Goal: Task Accomplishment & Management: Complete application form

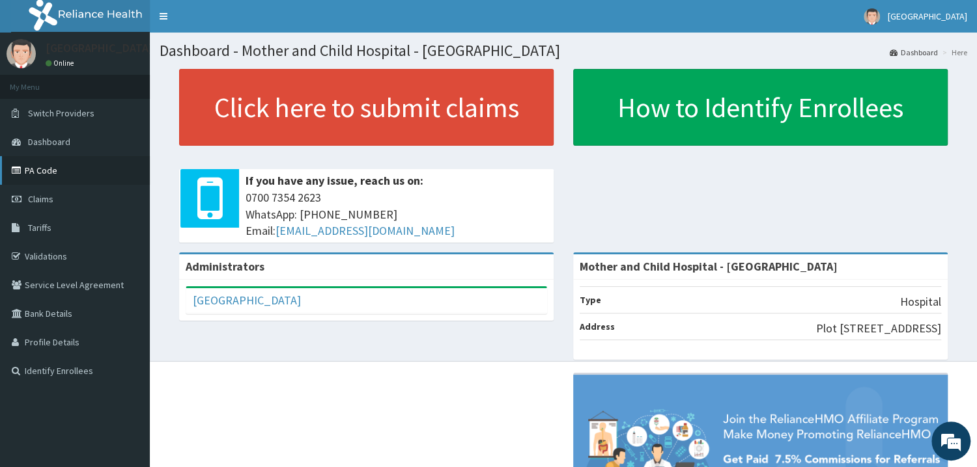
click at [69, 174] on link "PA Code" at bounding box center [75, 170] width 150 height 29
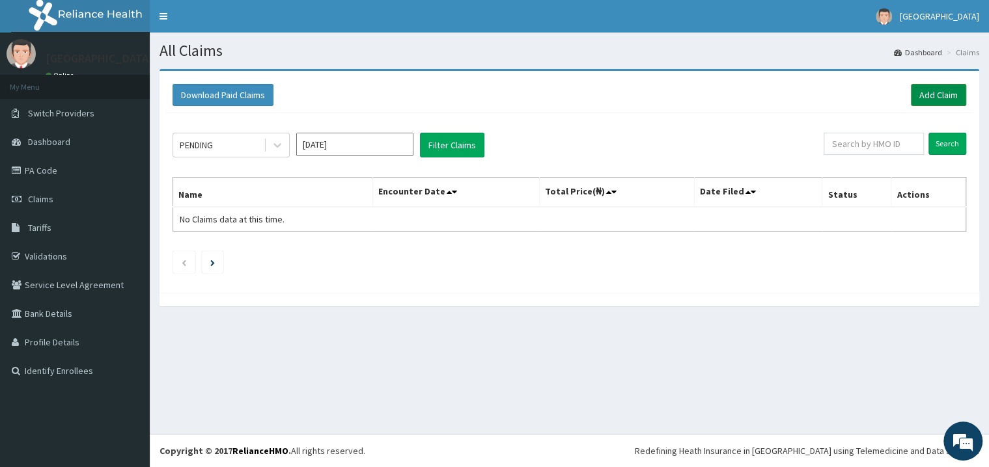
click at [928, 91] on link "Add Claim" at bounding box center [938, 95] width 55 height 22
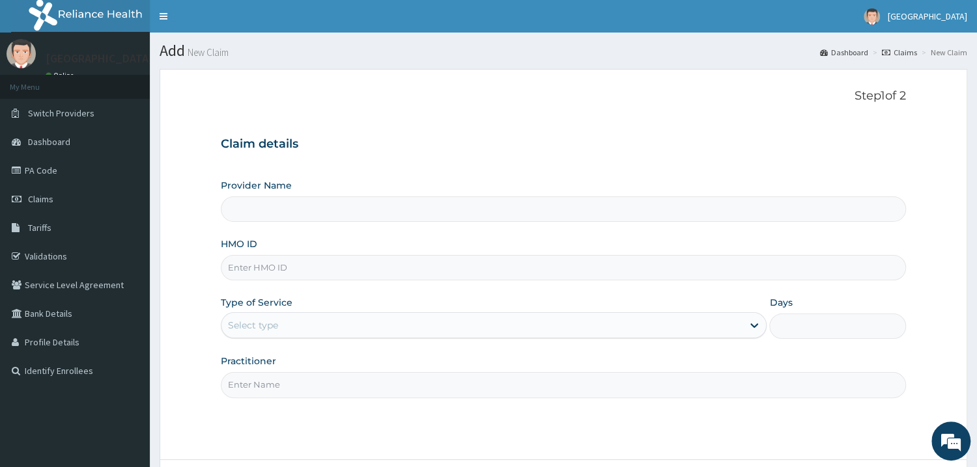
type input "Mother and Child Hospital - Omole"
click at [310, 283] on div "Provider Name Mother and Child Hospital - Omole HMO ID Type of Service Select t…" at bounding box center [563, 288] width 685 height 219
click at [315, 264] on input "HMO ID" at bounding box center [563, 267] width 685 height 25
type input "WFL/10009/A"
click at [283, 329] on div "Select type" at bounding box center [481, 325] width 521 height 21
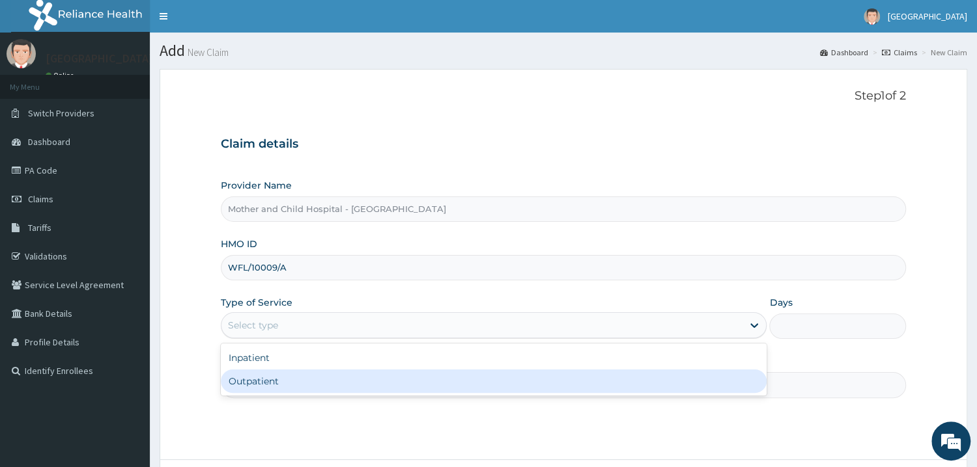
click at [298, 380] on div "Outpatient" at bounding box center [494, 381] width 546 height 23
type input "1"
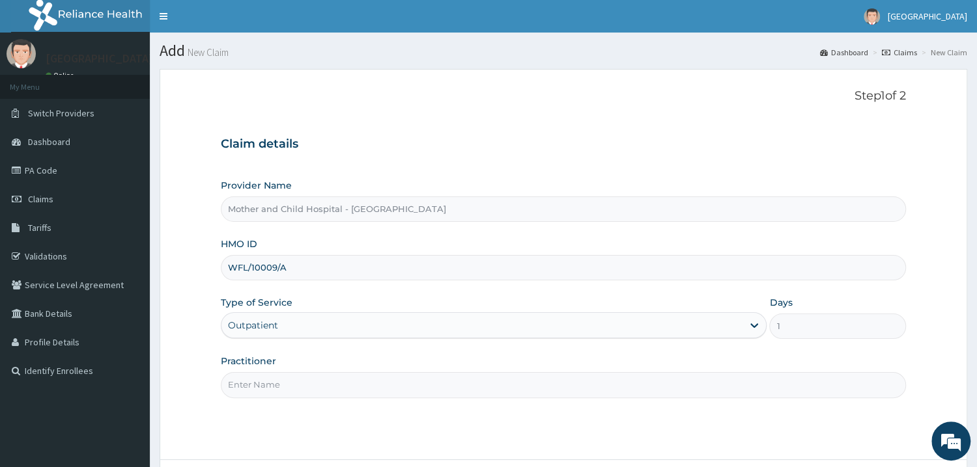
click at [298, 380] on input "Practitioner" at bounding box center [563, 384] width 685 height 25
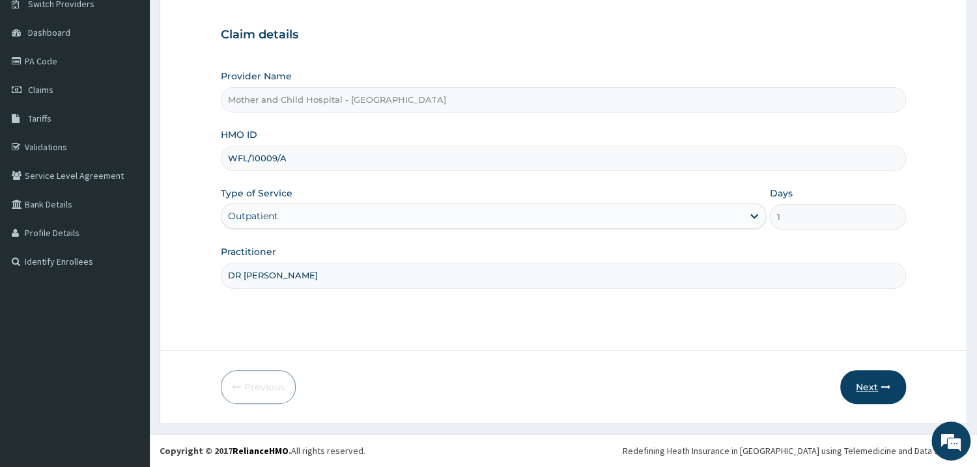
type input "DR DOREEN"
click at [864, 398] on button "Next" at bounding box center [873, 387] width 66 height 34
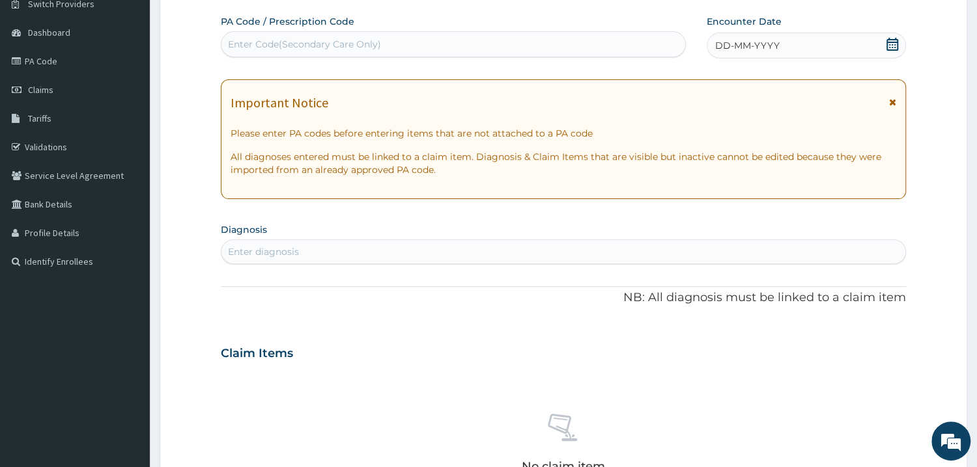
click at [893, 49] on icon at bounding box center [891, 44] width 13 height 13
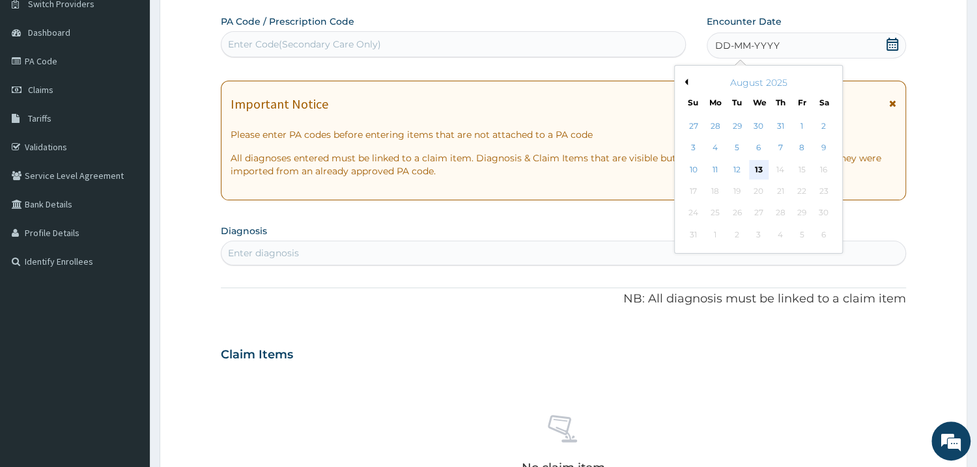
click at [764, 166] on div "13" at bounding box center [759, 170] width 20 height 20
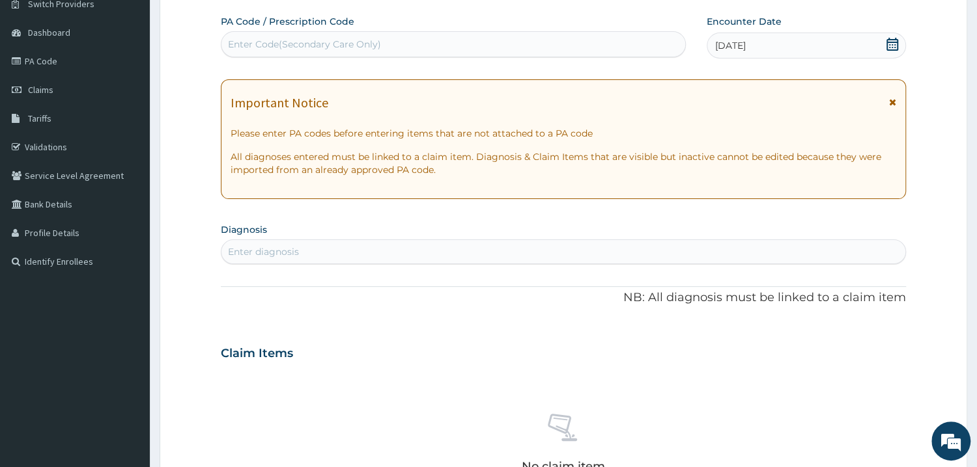
click at [889, 40] on icon at bounding box center [891, 44] width 13 height 13
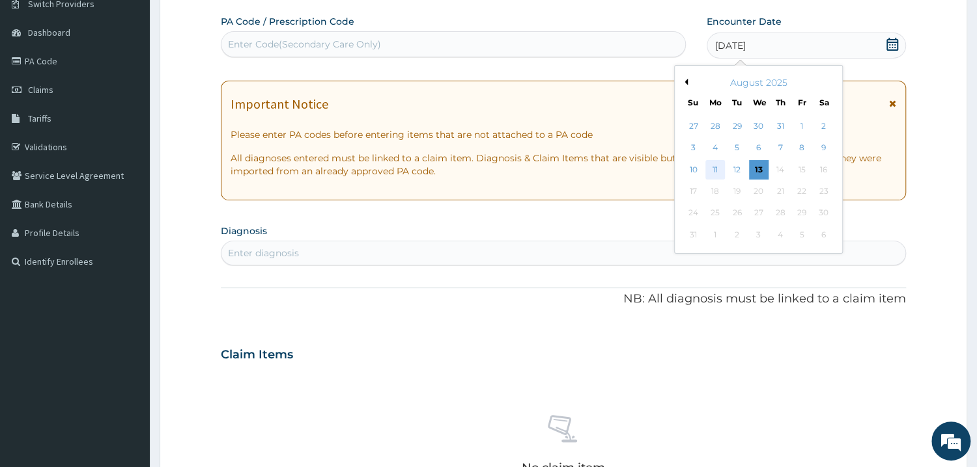
click at [719, 170] on div "11" at bounding box center [715, 170] width 20 height 20
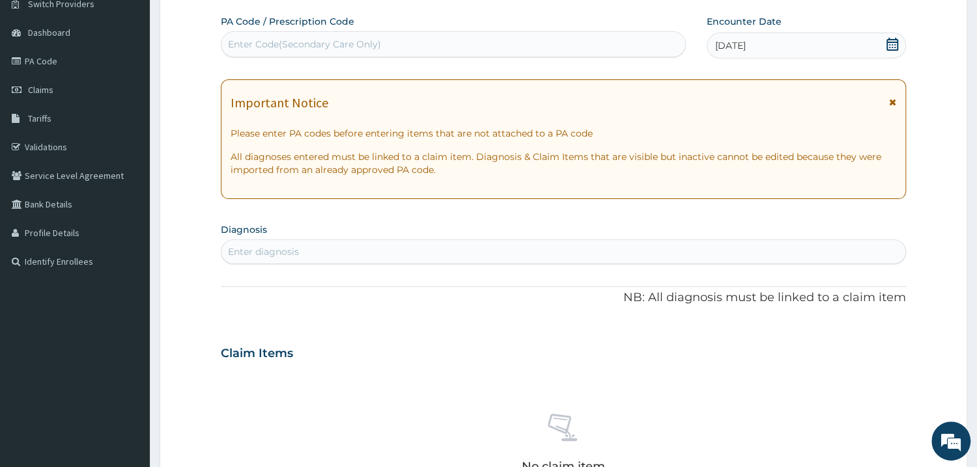
click at [368, 45] on div "Enter Code(Secondary Care Only)" at bounding box center [304, 44] width 153 height 13
paste input "PA/617154"
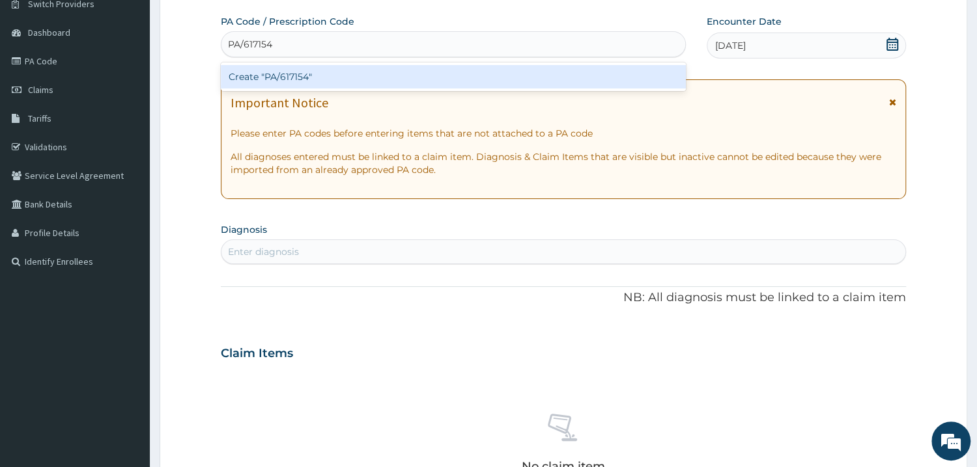
type input "PA/617154"
click at [344, 85] on div "Create "PA/617154"" at bounding box center [453, 76] width 465 height 23
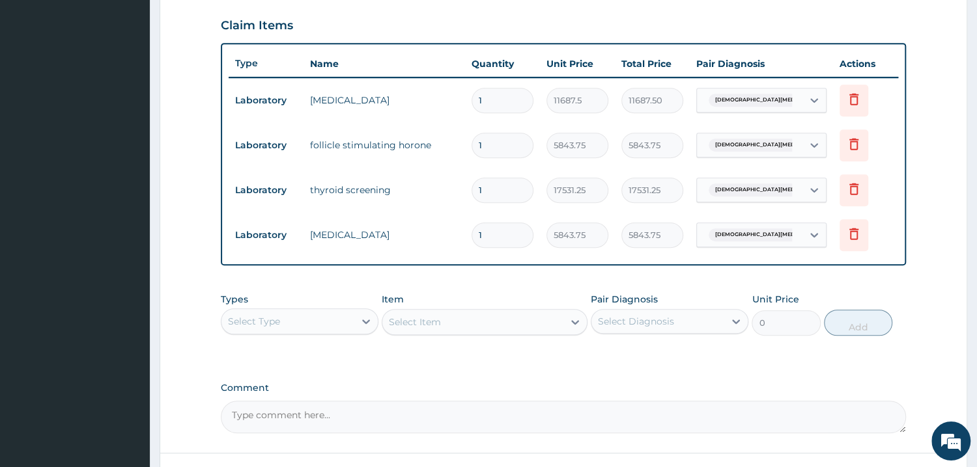
scroll to position [302, 0]
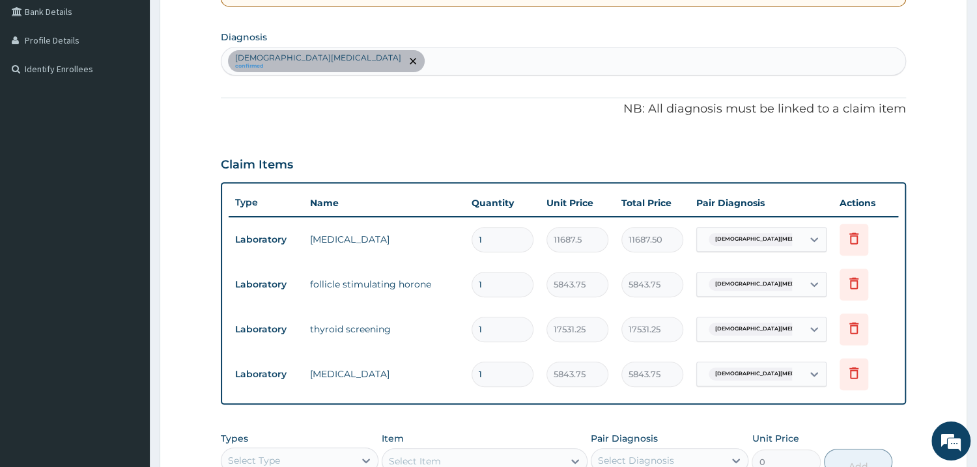
click at [383, 66] on div "Female infertility confirmed" at bounding box center [563, 61] width 684 height 27
type input "PA/1808C6"
click at [367, 59] on div "Female infertility confirmed" at bounding box center [563, 61] width 684 height 27
click at [387, 55] on div "Female infertility confirmed" at bounding box center [563, 61] width 684 height 27
click at [352, 57] on div "Female infertility confirmed" at bounding box center [563, 61] width 684 height 27
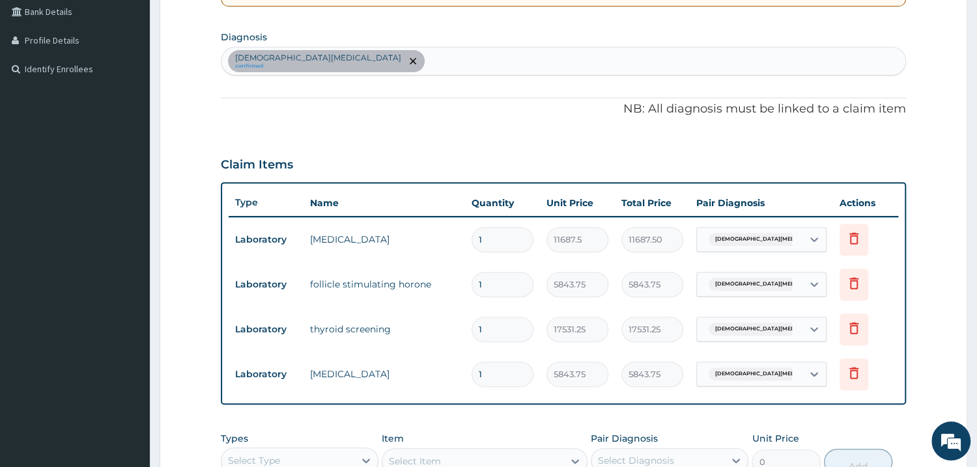
scroll to position [0, 0]
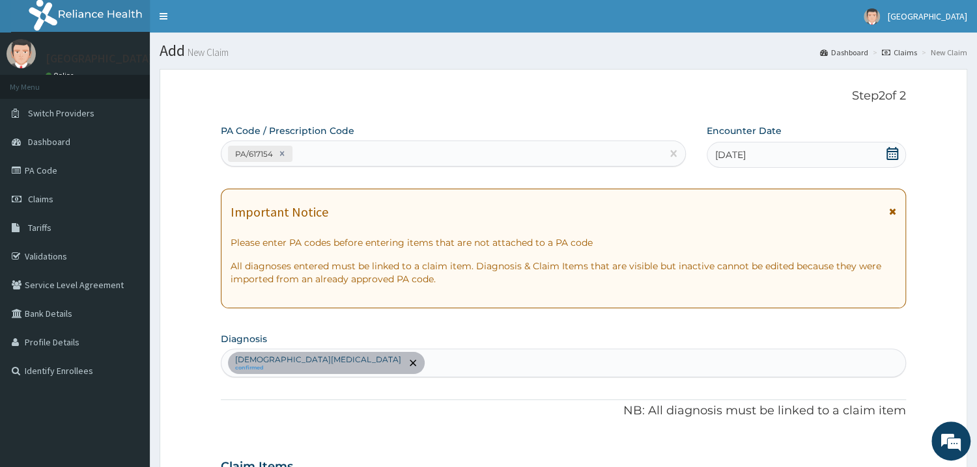
click at [415, 149] on div "PA/617154" at bounding box center [441, 153] width 440 height 21
paste input "PA/1808C6"
type input "PA/1808C6"
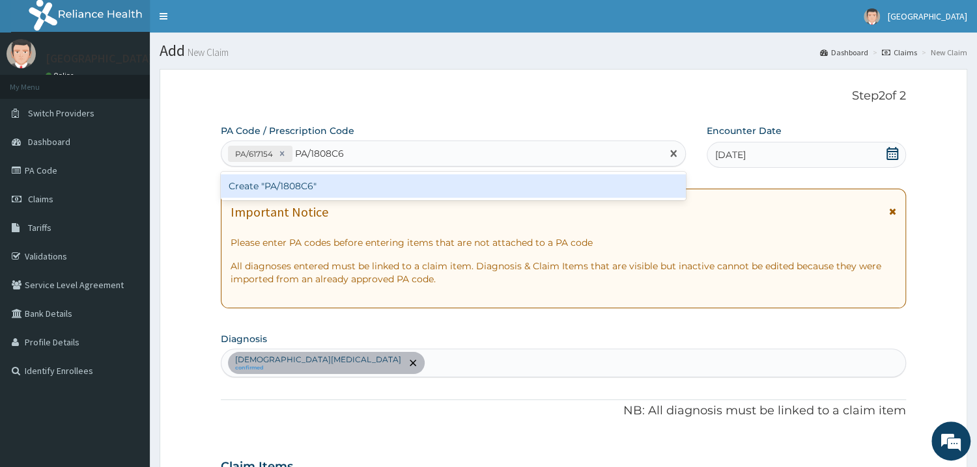
click at [298, 186] on div "Create "PA/1808C6"" at bounding box center [453, 185] width 465 height 23
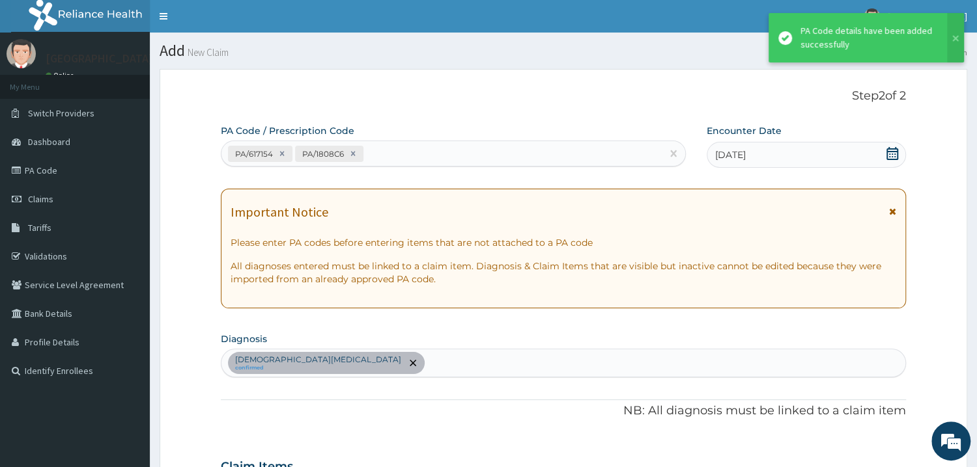
scroll to position [532, 0]
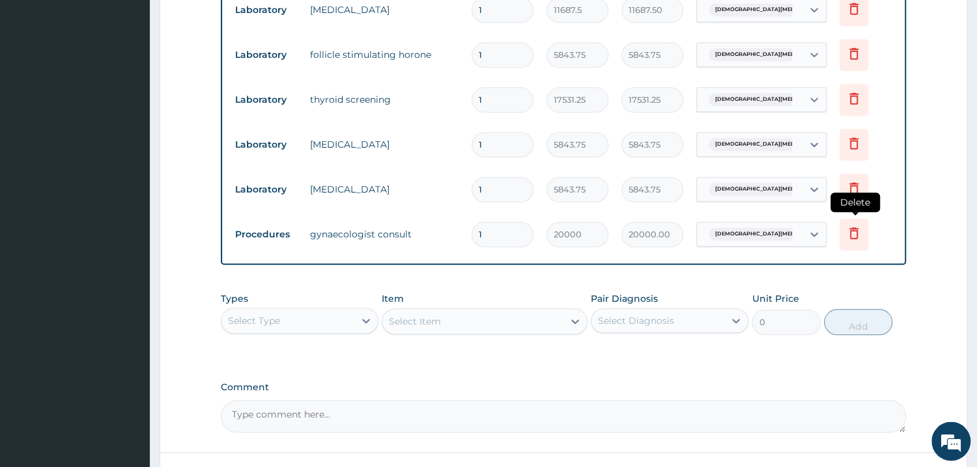
click at [853, 231] on icon at bounding box center [854, 233] width 16 height 16
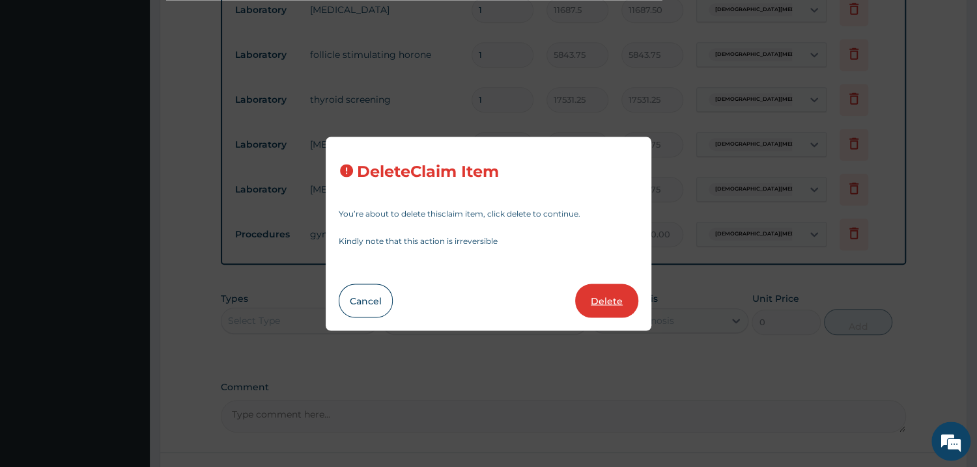
click at [610, 302] on button "Delete" at bounding box center [606, 301] width 63 height 34
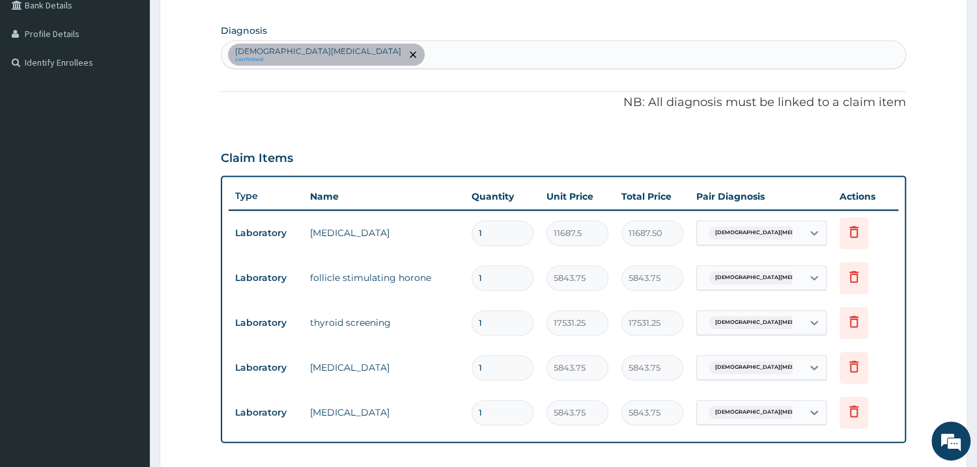
scroll to position [29, 0]
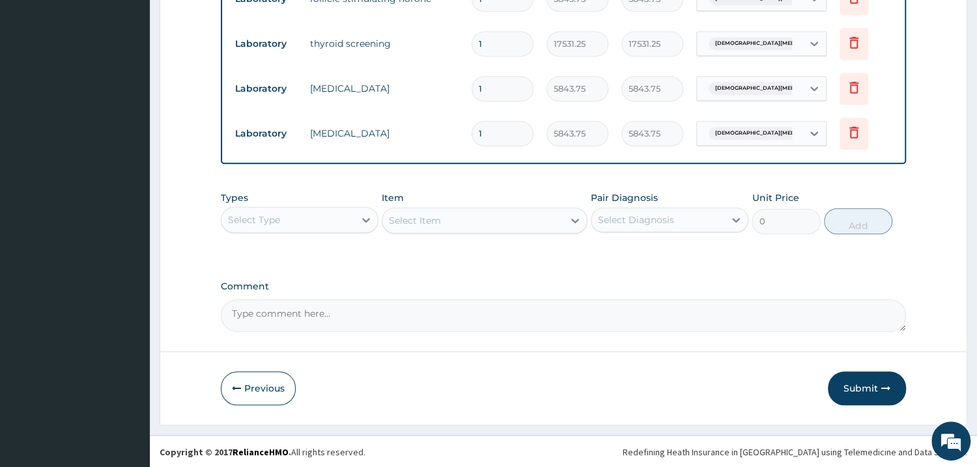
click at [852, 384] on button "Submit" at bounding box center [866, 389] width 78 height 34
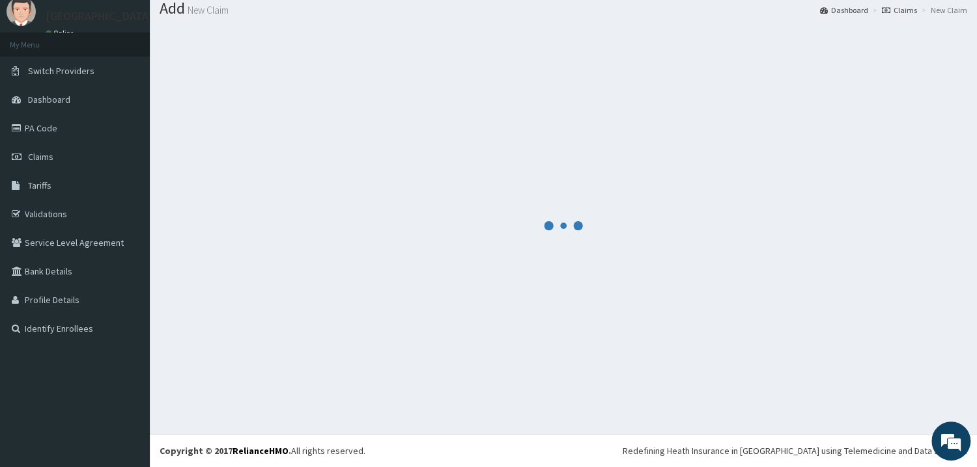
scroll to position [42, 0]
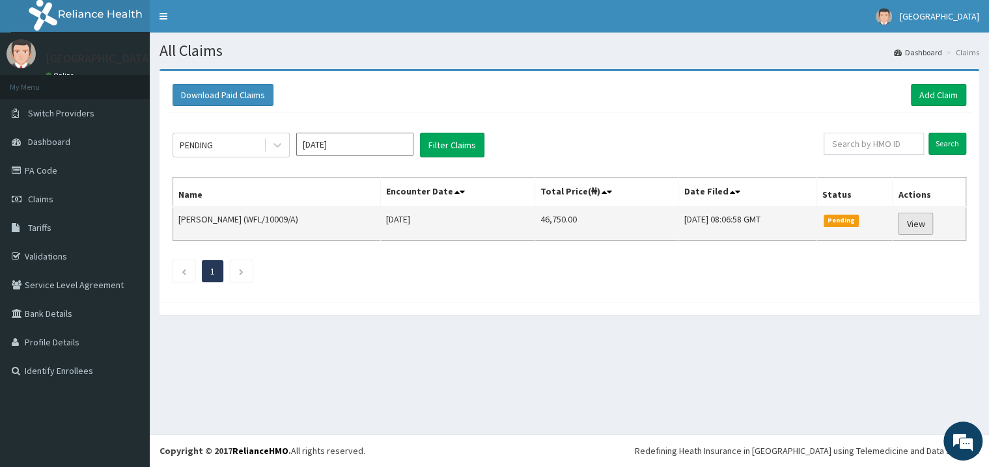
click at [931, 217] on link "View" at bounding box center [915, 224] width 35 height 22
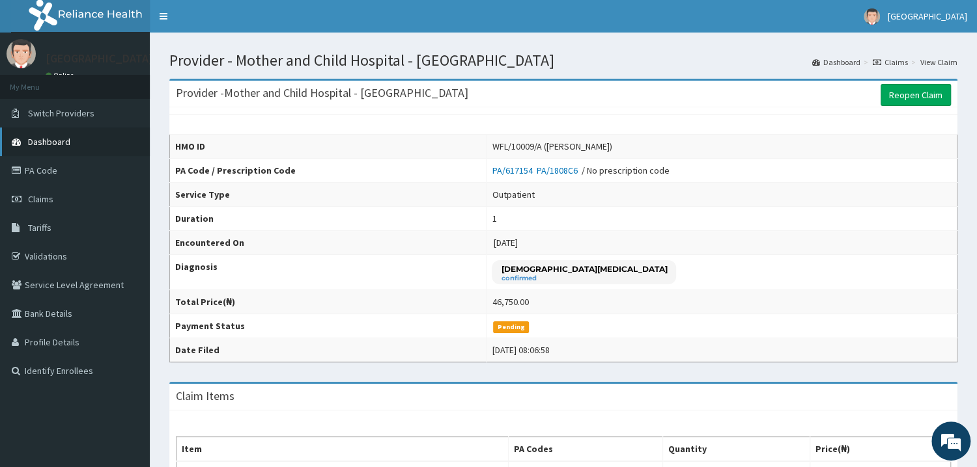
click at [81, 145] on link "Dashboard" at bounding box center [75, 142] width 150 height 29
